Goal: Task Accomplishment & Management: Manage account settings

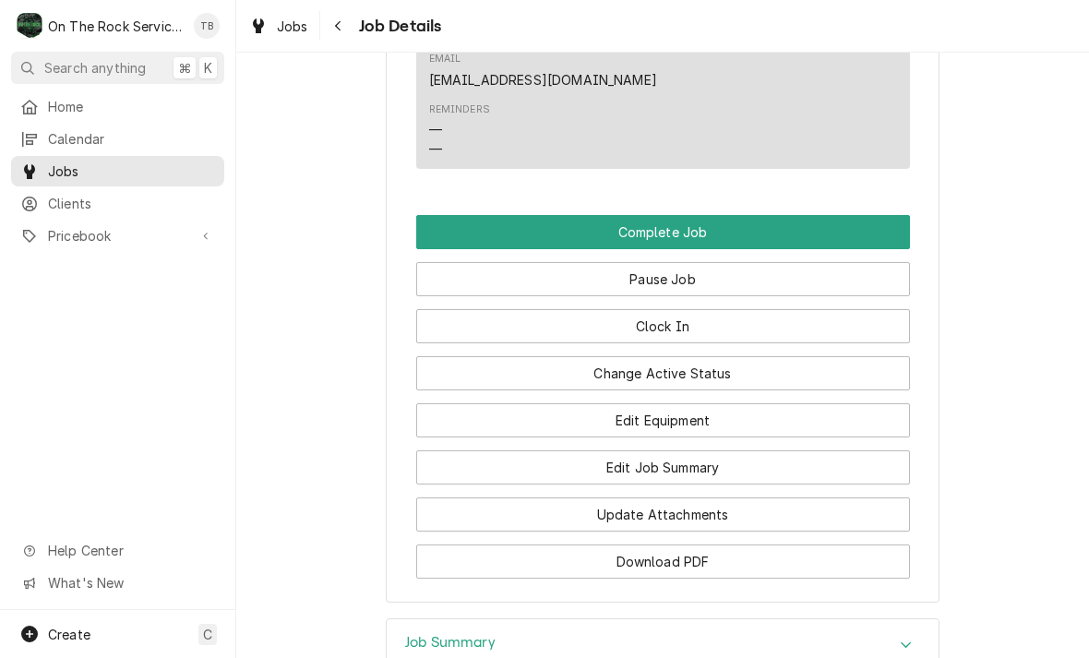
scroll to position [2219, 0]
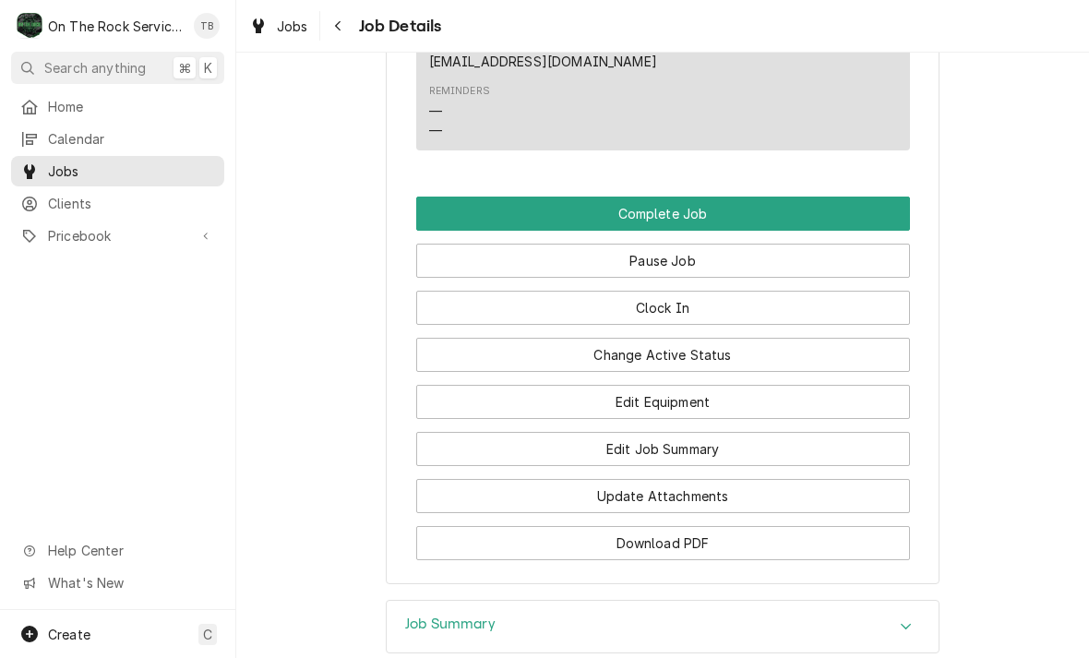
click at [690, 258] on button "Pause Job" at bounding box center [663, 261] width 494 height 34
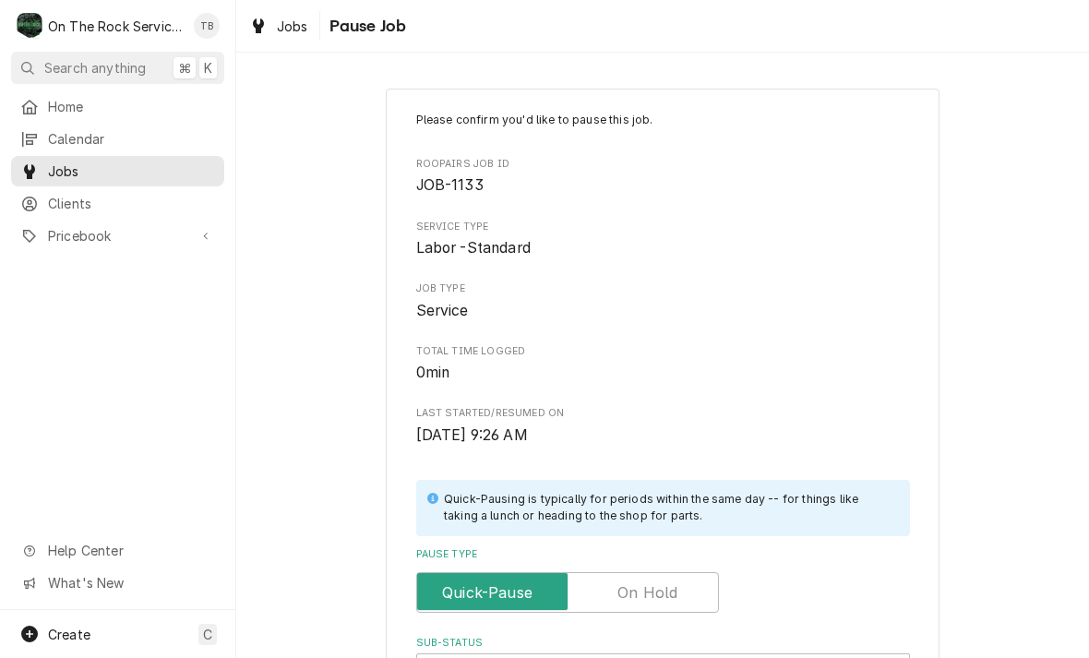
click at [673, 588] on label "Pause Type" at bounding box center [567, 592] width 303 height 41
click at [673, 588] on input "Pause Type" at bounding box center [567, 592] width 286 height 41
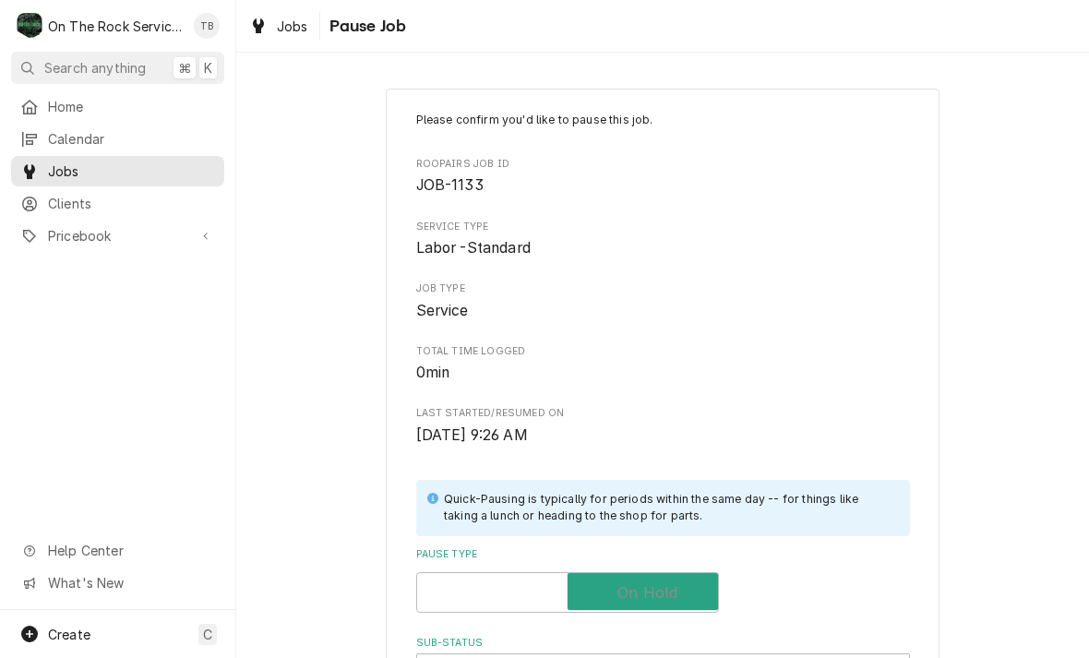
checkbox input "true"
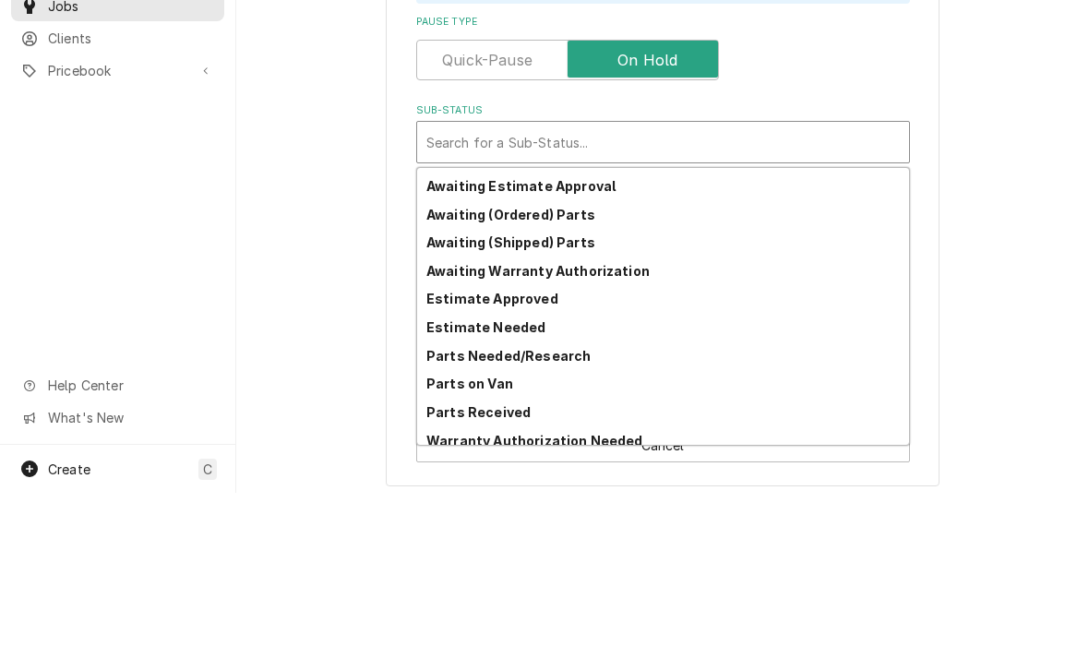
scroll to position [54, 0]
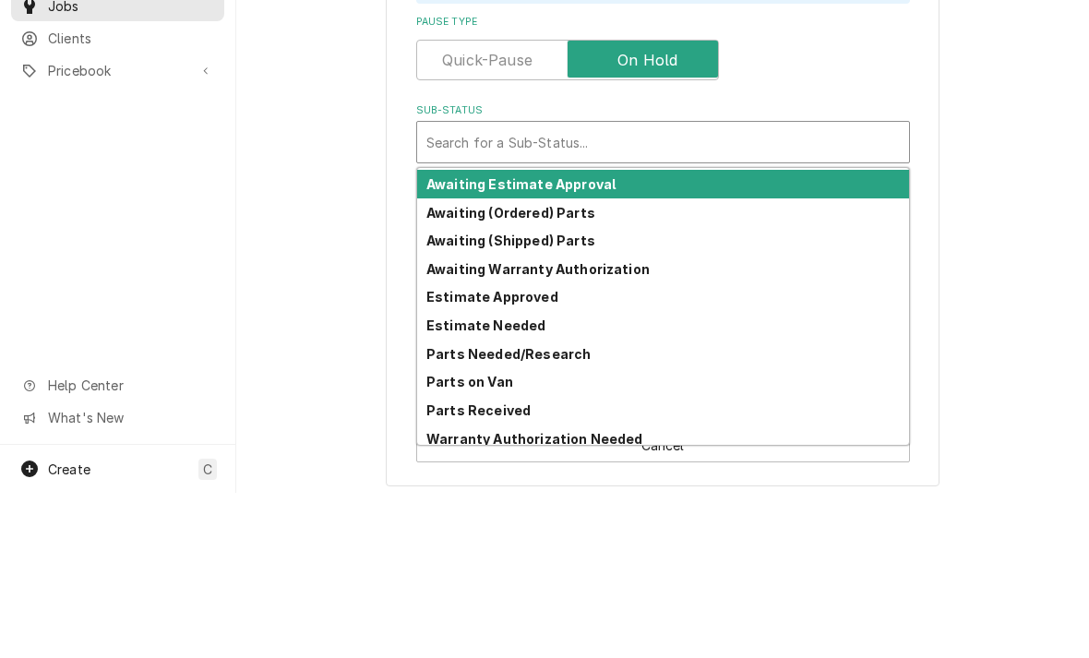
click at [590, 341] on strong "Awaiting Estimate Approval" at bounding box center [520, 349] width 189 height 16
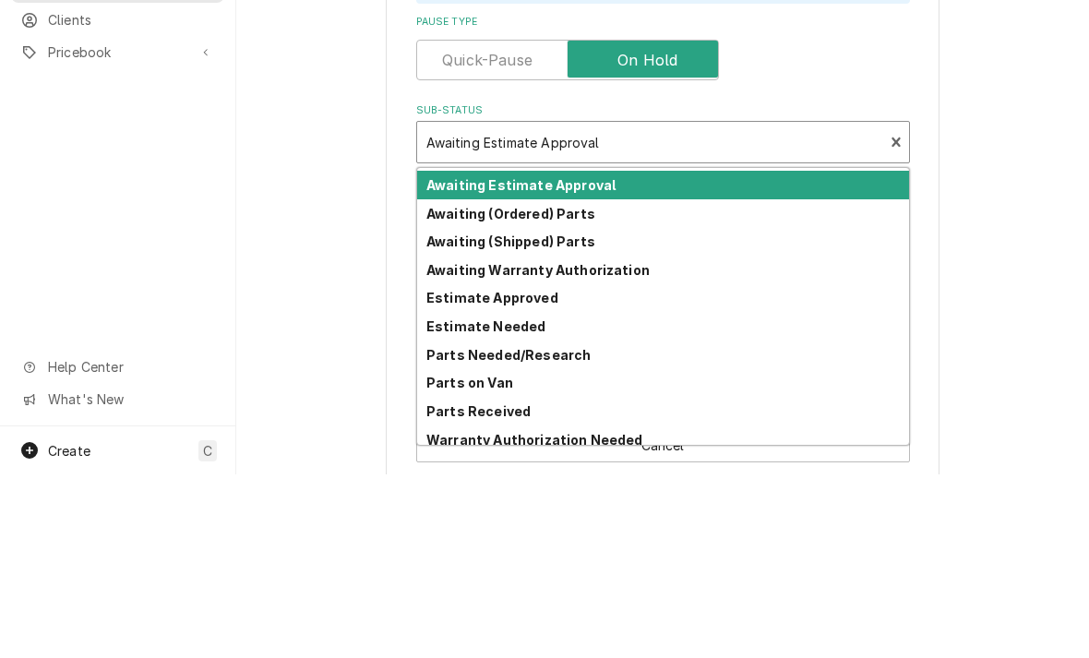
scroll to position [63, 0]
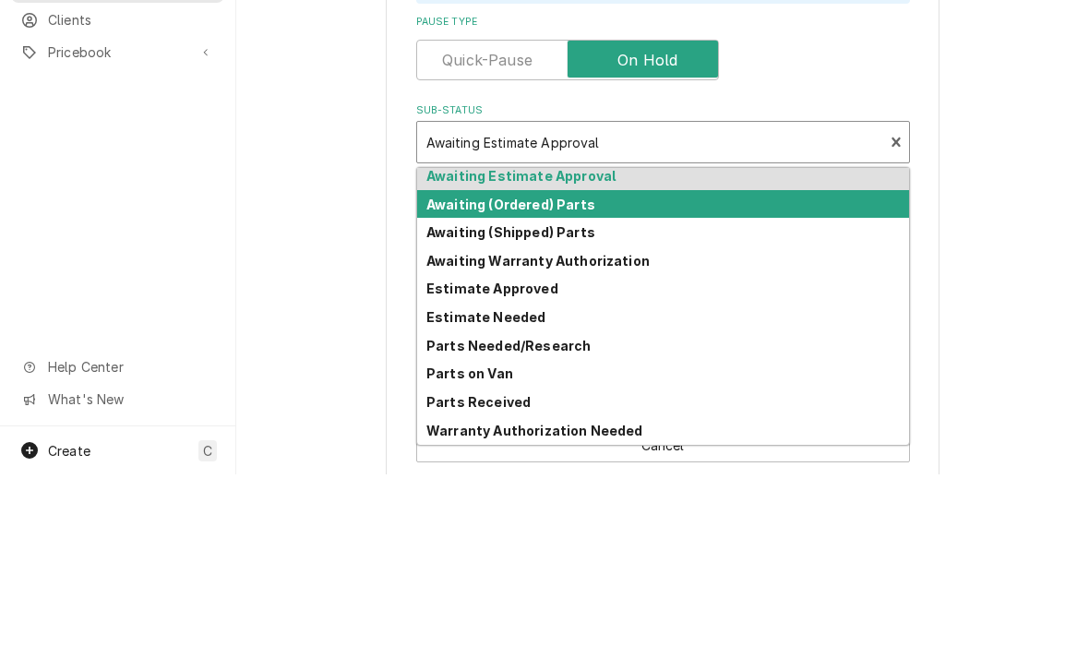
click at [579, 380] on strong "Awaiting (Ordered) Parts" at bounding box center [510, 388] width 169 height 16
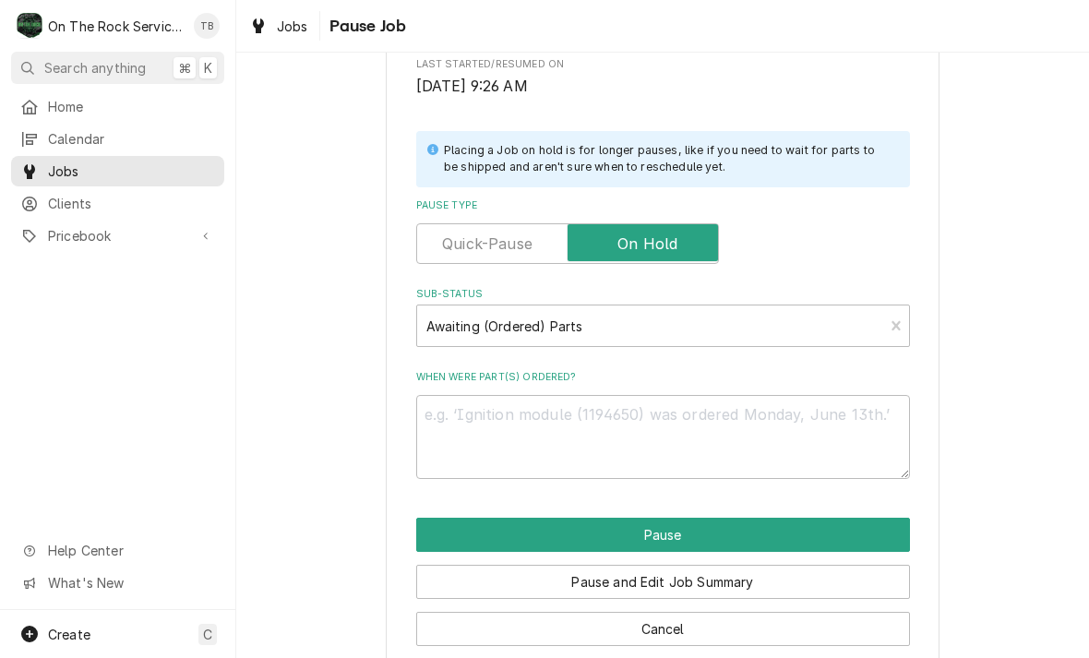
click at [679, 532] on button "Pause" at bounding box center [663, 535] width 494 height 34
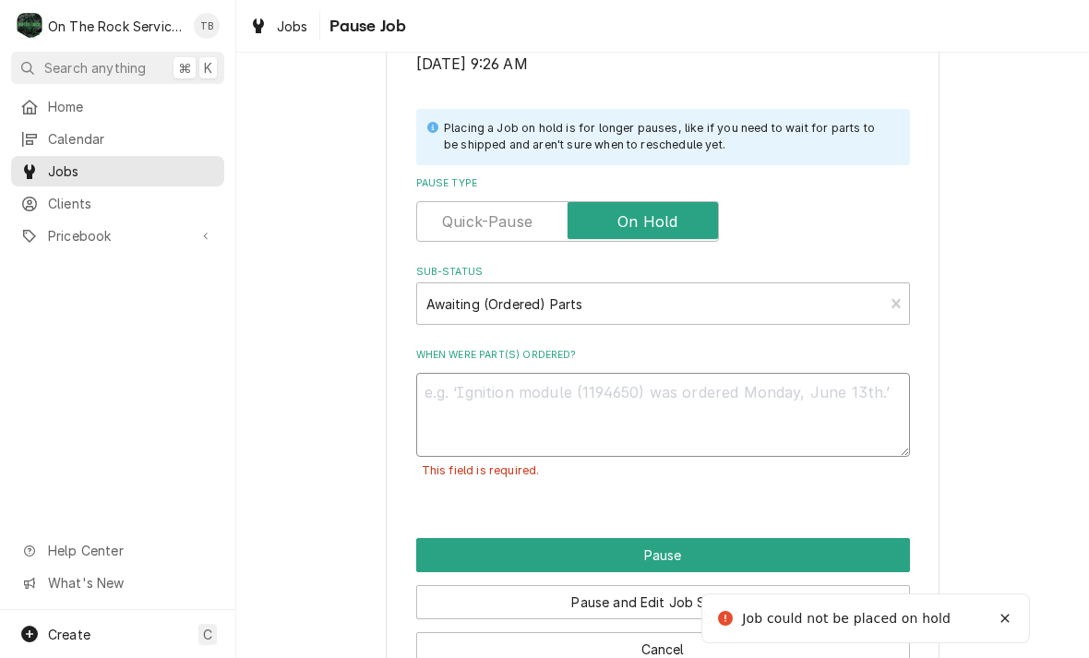
click at [487, 407] on textarea "When were part(s) ordered?" at bounding box center [663, 415] width 494 height 84
type textarea "x"
type textarea "P"
type textarea "x"
type textarea "Pa"
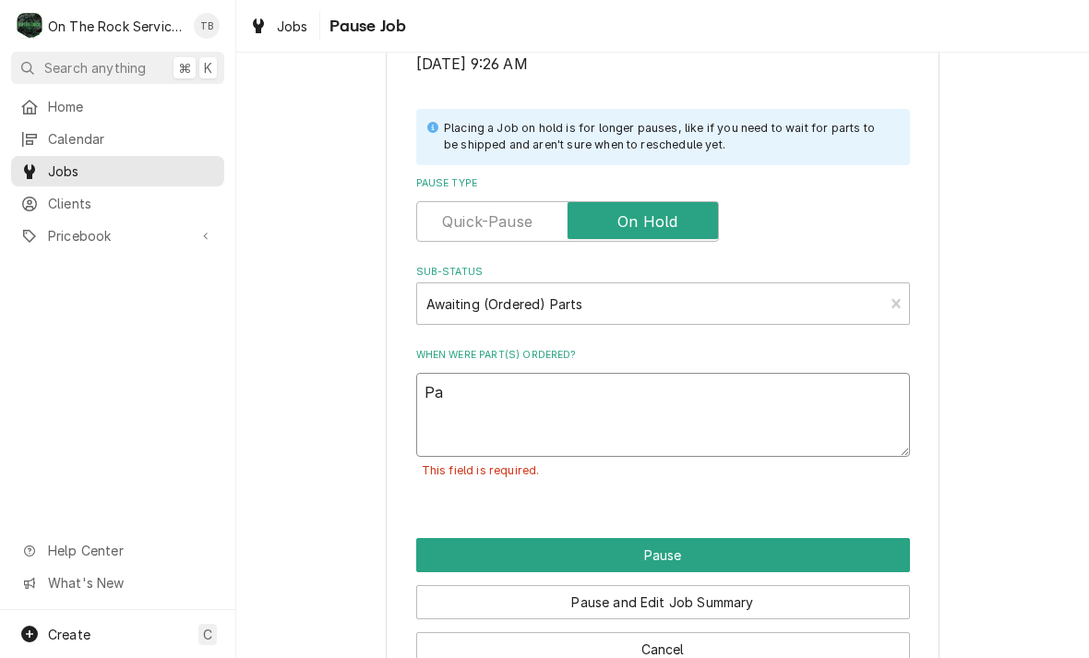
type textarea "x"
type textarea "Part"
type textarea "x"
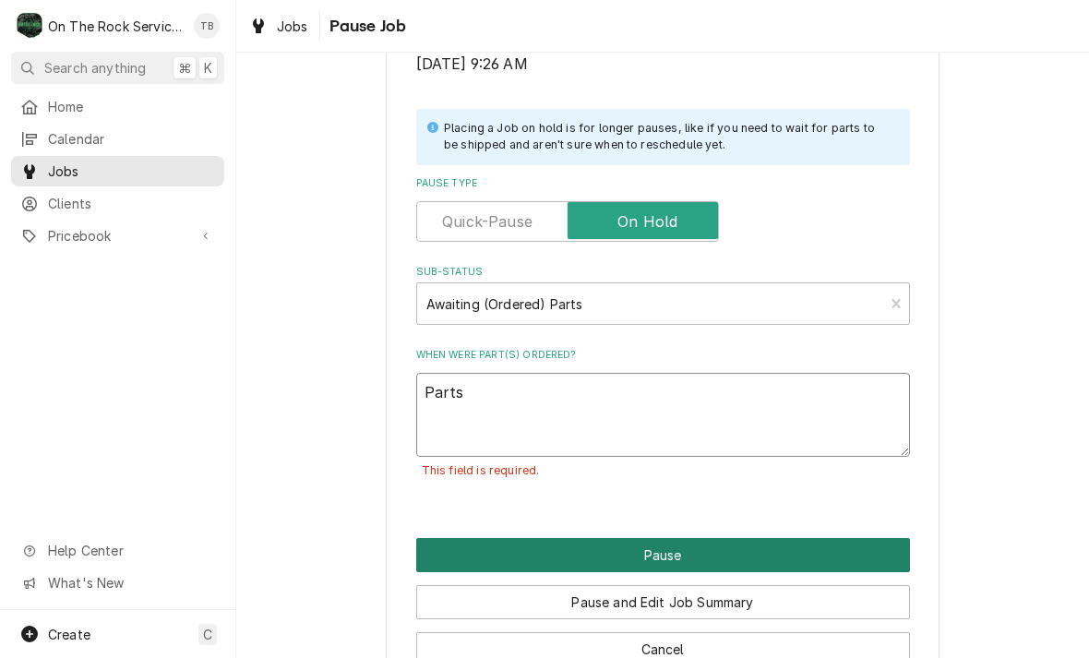
type textarea "Parts"
click at [625, 554] on button "Pause" at bounding box center [663, 555] width 494 height 34
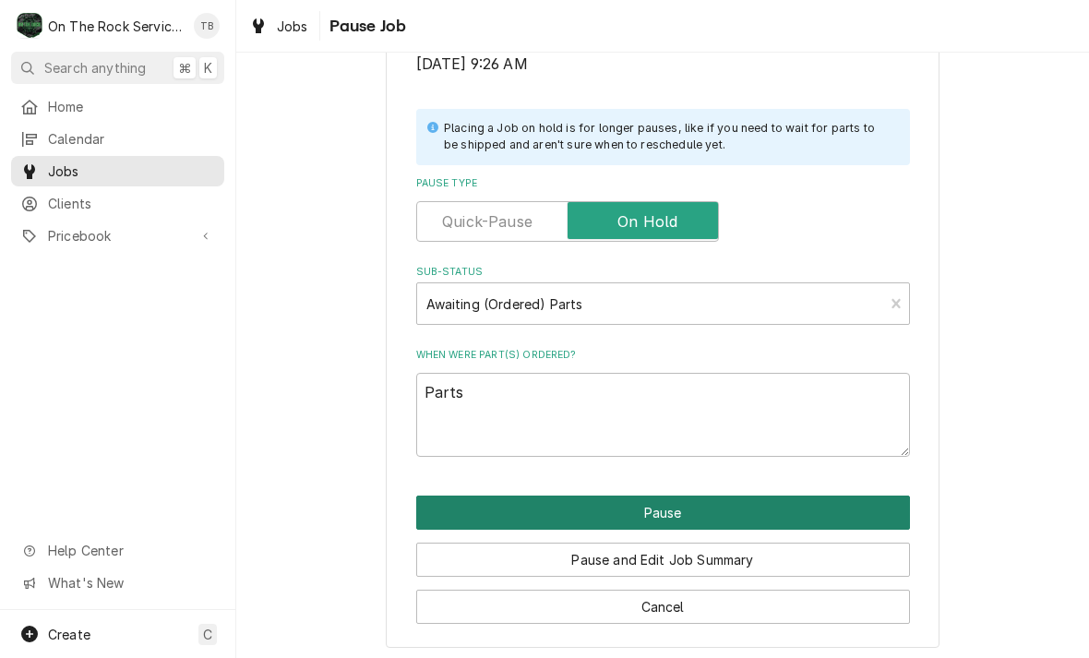
click at [656, 510] on button "Pause" at bounding box center [663, 512] width 494 height 34
type textarea "x"
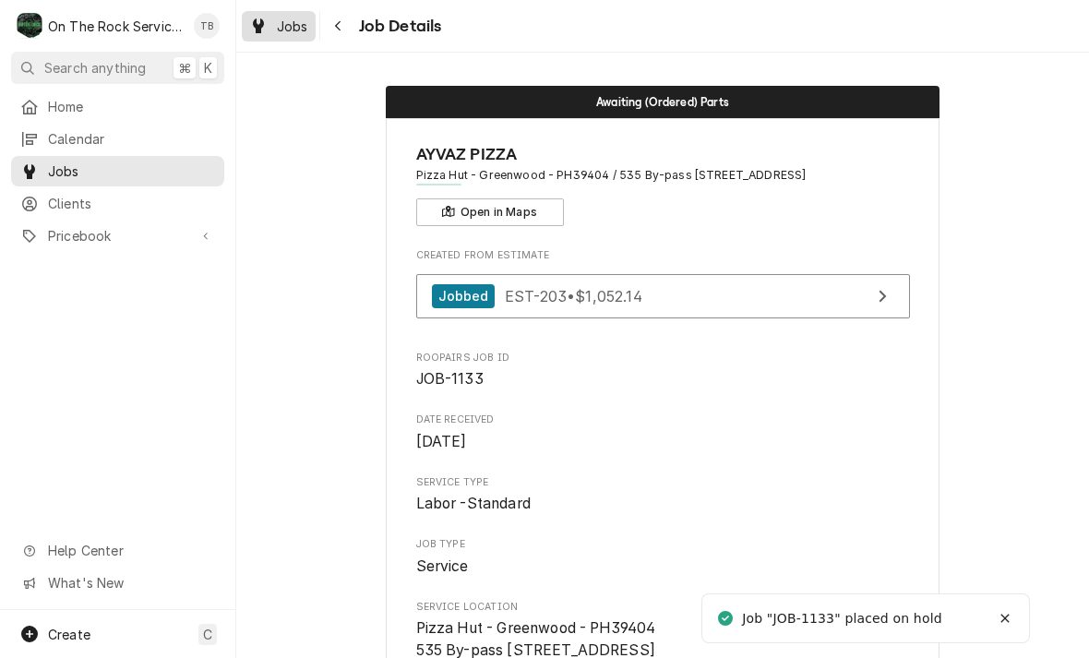
click at [276, 34] on div "Jobs" at bounding box center [278, 26] width 66 height 23
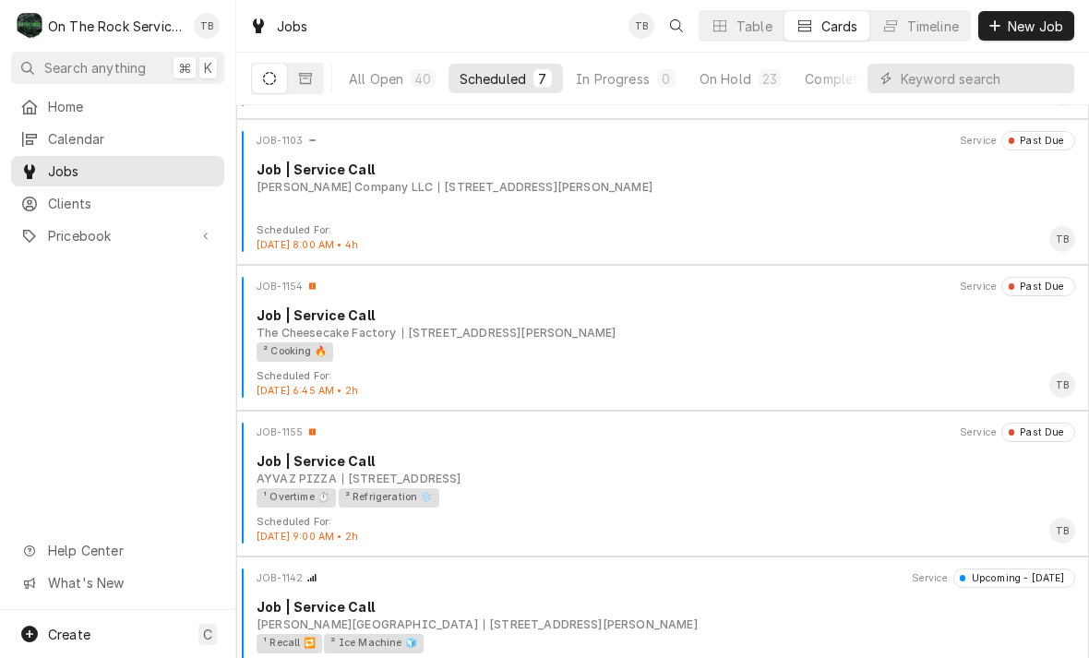
scroll to position [310, 0]
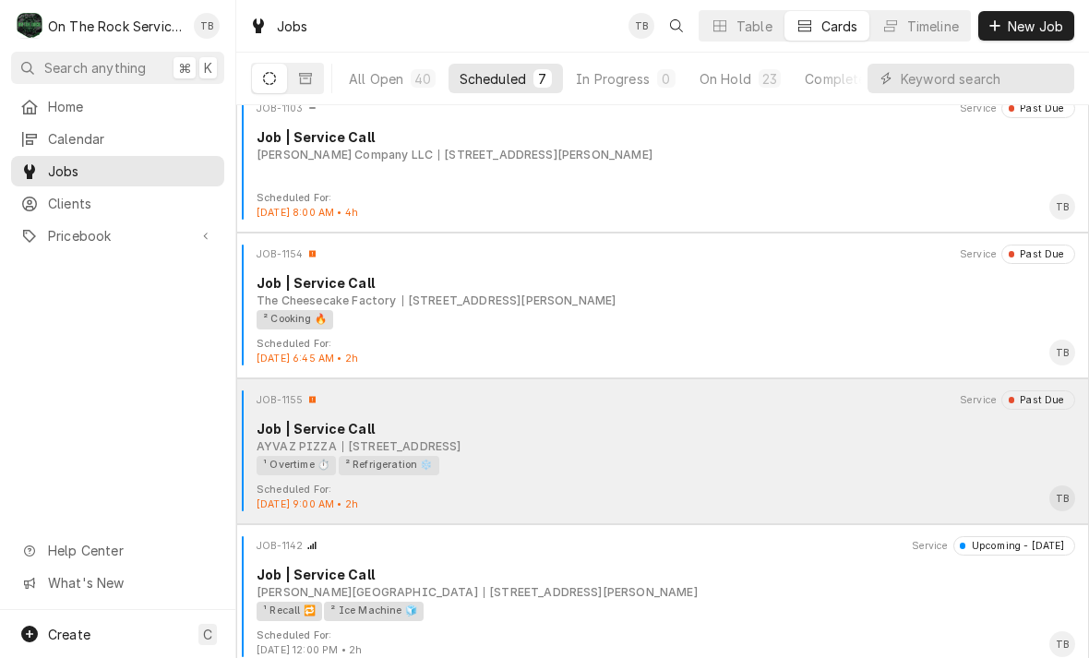
click at [764, 435] on div "Job | Service Call" at bounding box center [665, 428] width 818 height 19
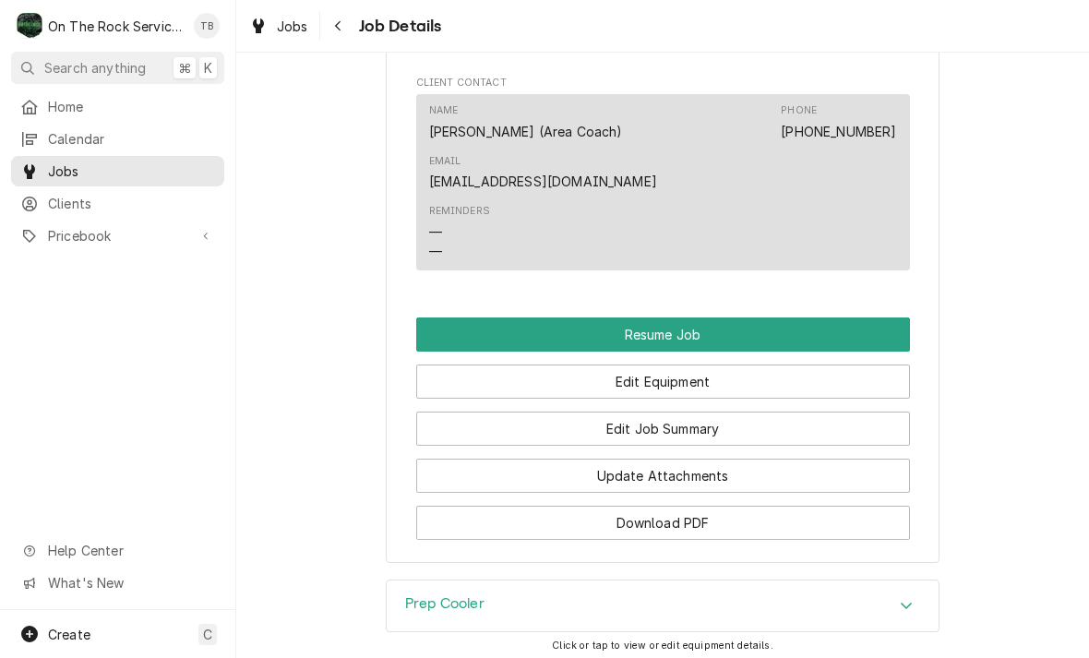
scroll to position [1962, 0]
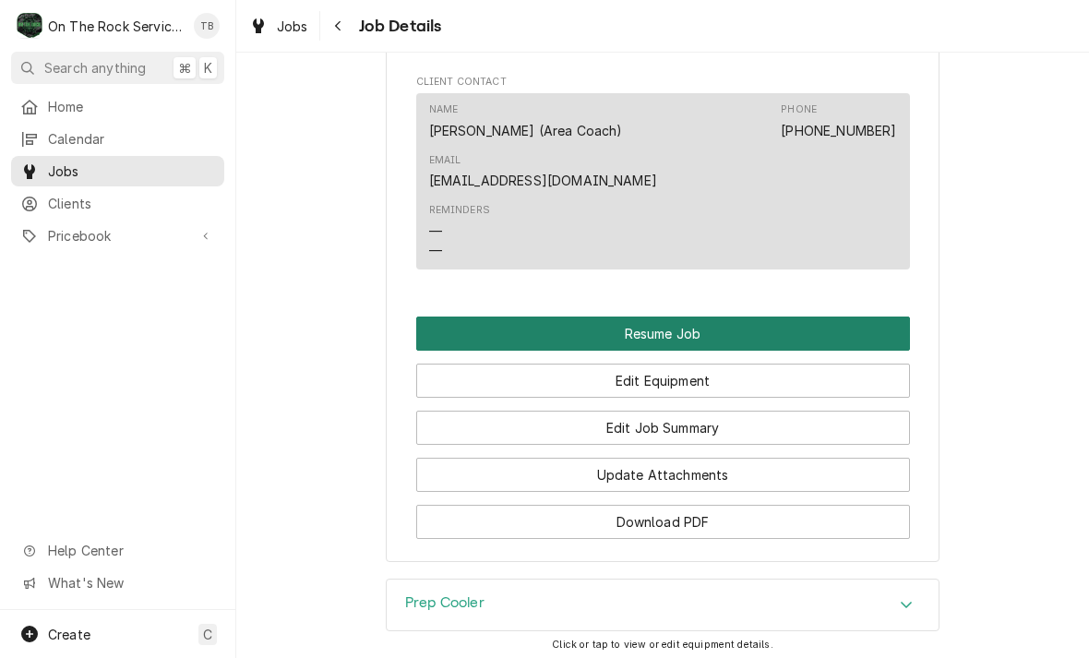
click at [732, 330] on button "Resume Job" at bounding box center [663, 333] width 494 height 34
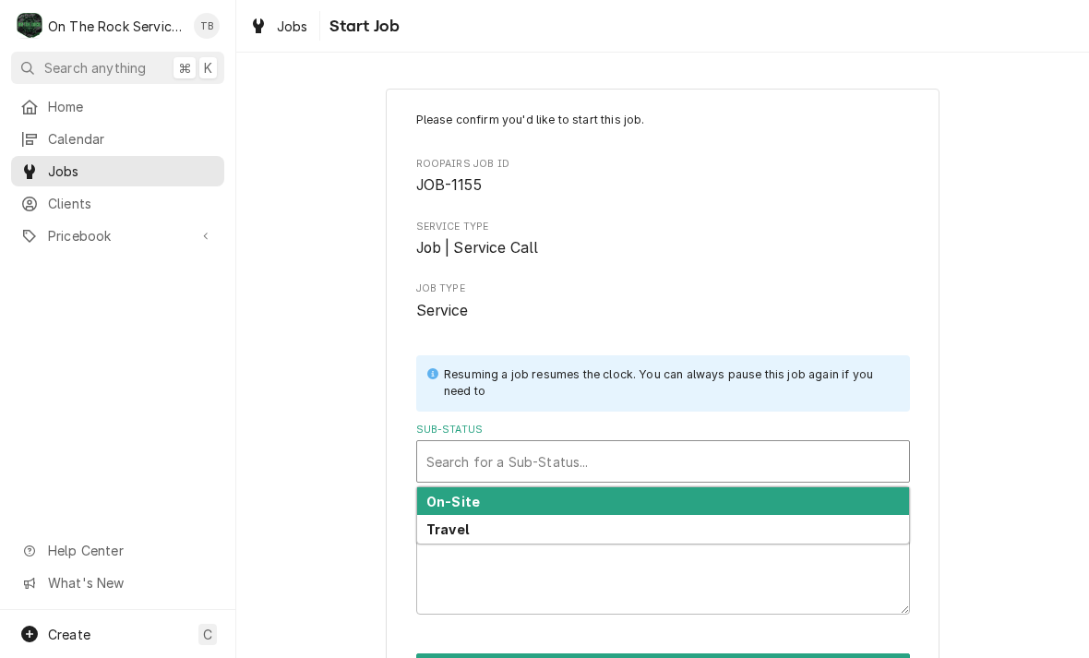
click at [601, 501] on div "On-Site" at bounding box center [663, 501] width 492 height 29
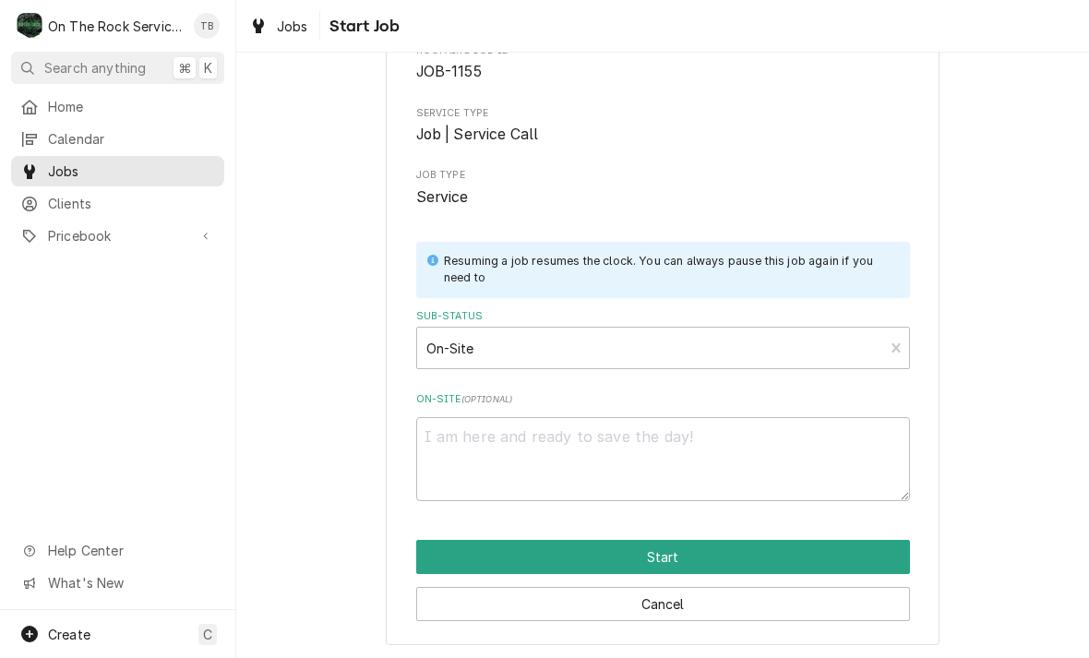
scroll to position [113, 0]
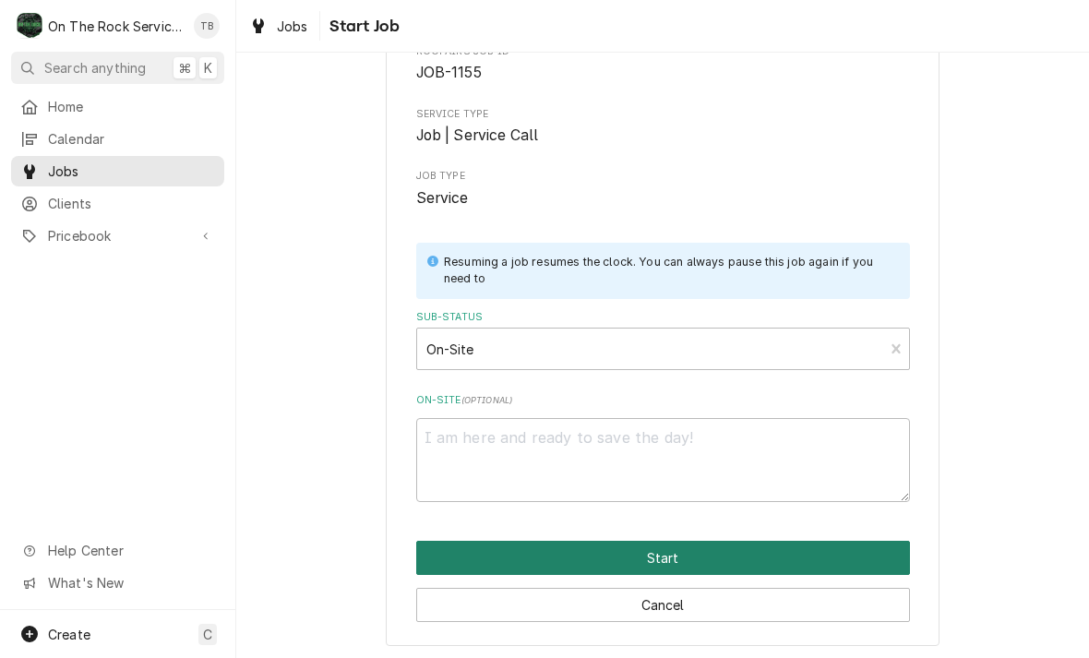
click at [643, 555] on button "Start" at bounding box center [663, 558] width 494 height 34
type textarea "x"
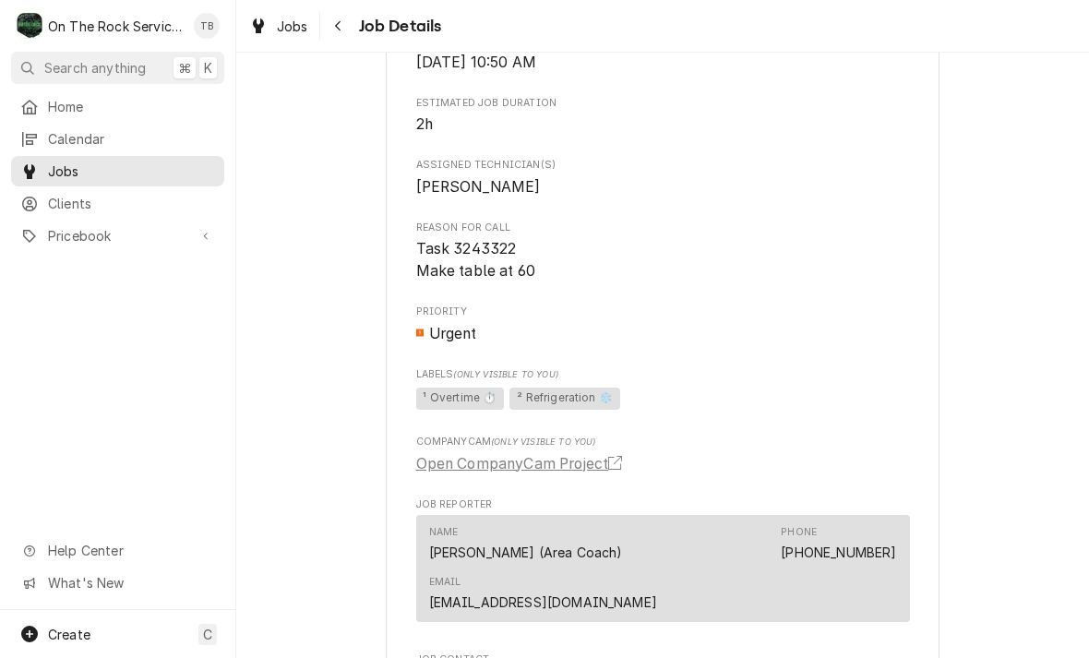
scroll to position [1090, 0]
